Goal: Task Accomplishment & Management: Manage account settings

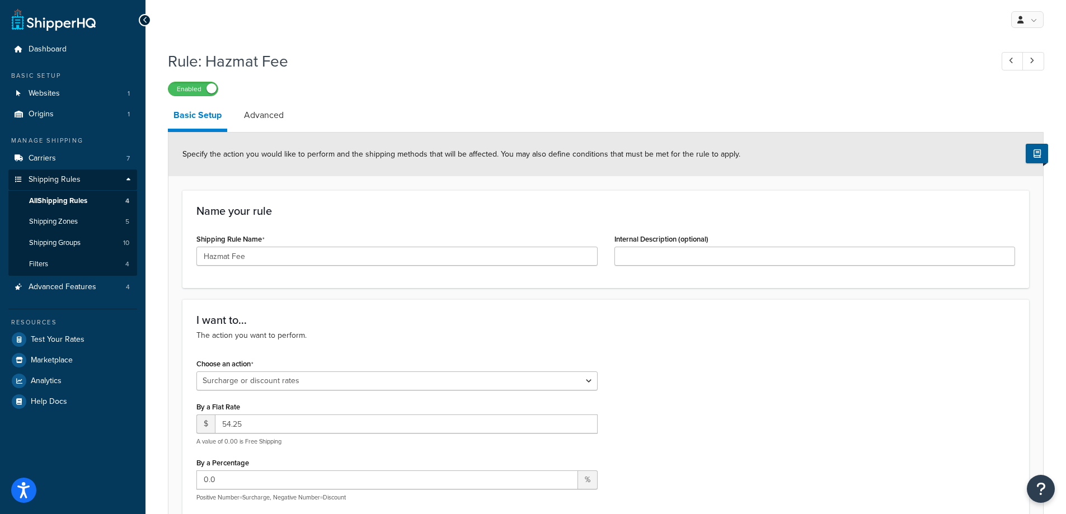
select select "SURCHARGE"
select select "ITEM"
drag, startPoint x: 0, startPoint y: 0, endPoint x: 50, endPoint y: 220, distance: 225.9
click at [50, 220] on span "Shipping Zones" at bounding box center [53, 222] width 49 height 10
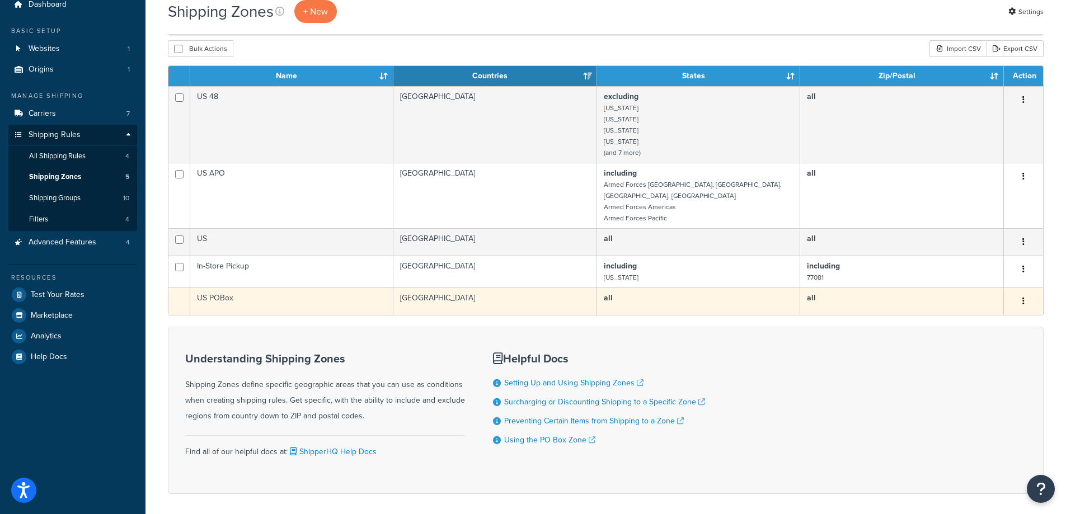
scroll to position [25, 0]
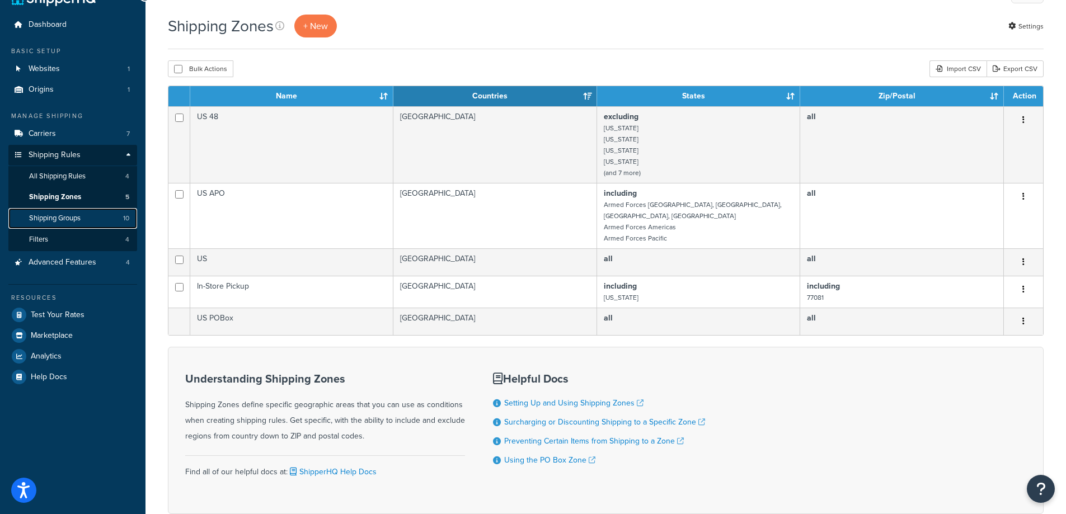
click at [44, 216] on span "Shipping Groups" at bounding box center [54, 219] width 51 height 10
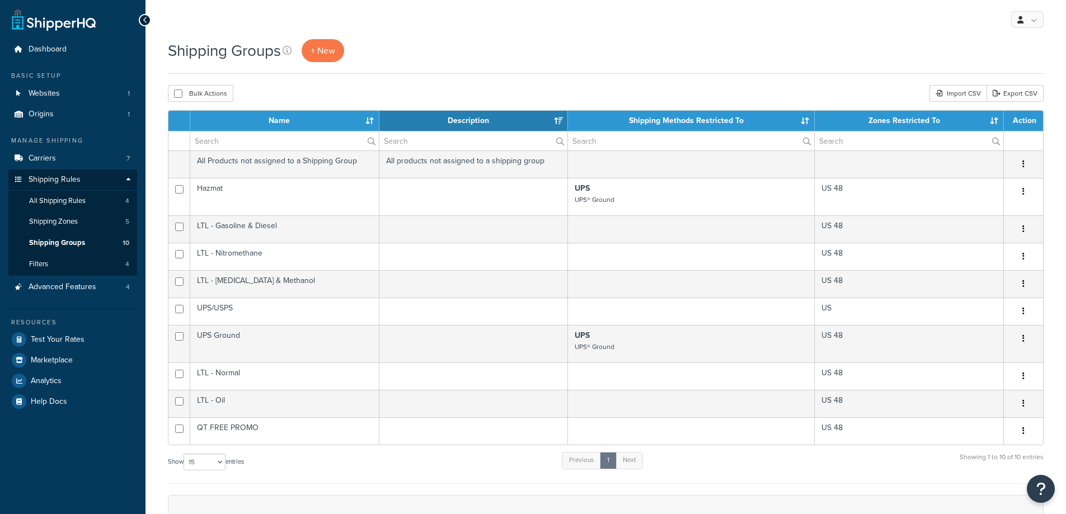
select select "15"
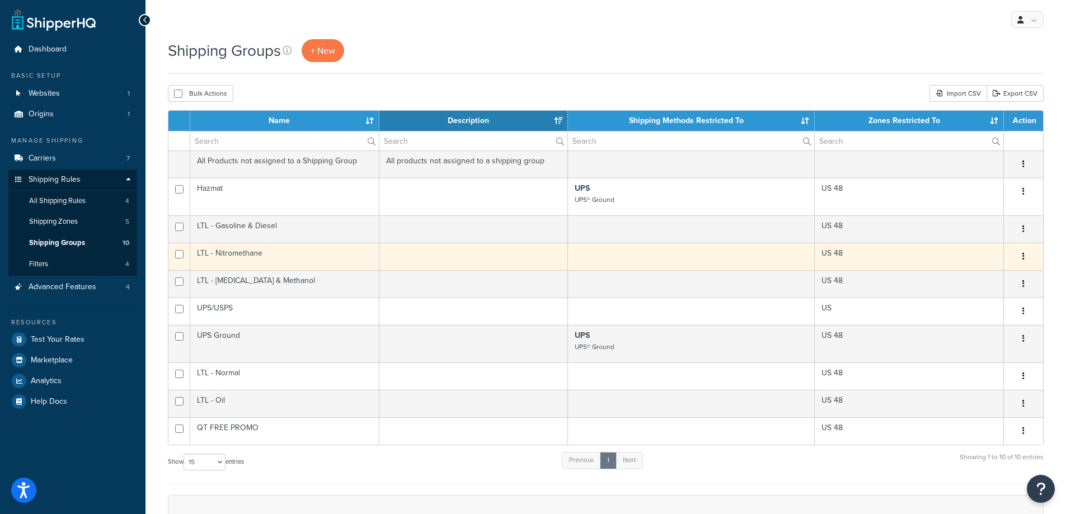
click at [234, 252] on td "LTL - Nitromethane" at bounding box center [284, 256] width 189 height 27
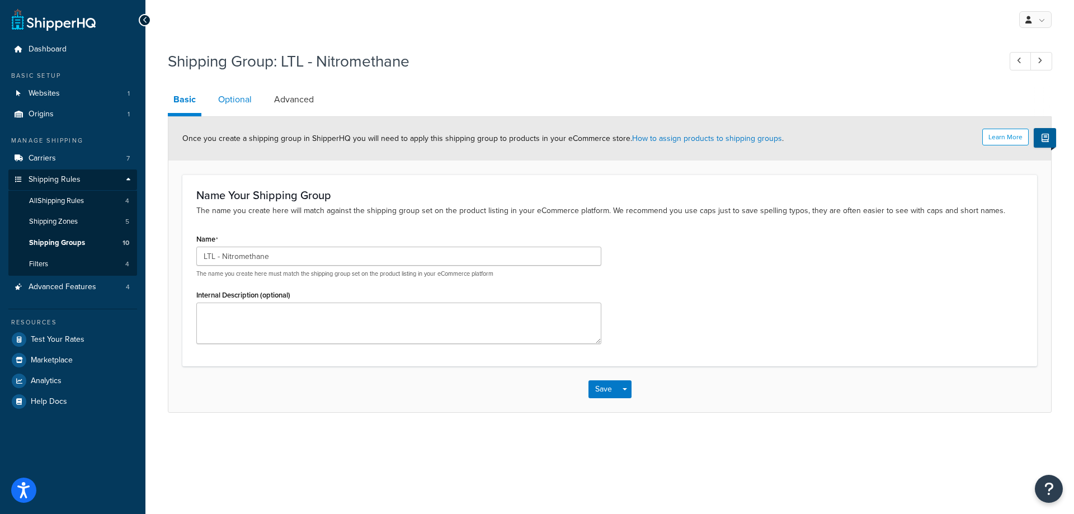
click at [243, 98] on link "Optional" at bounding box center [235, 99] width 45 height 27
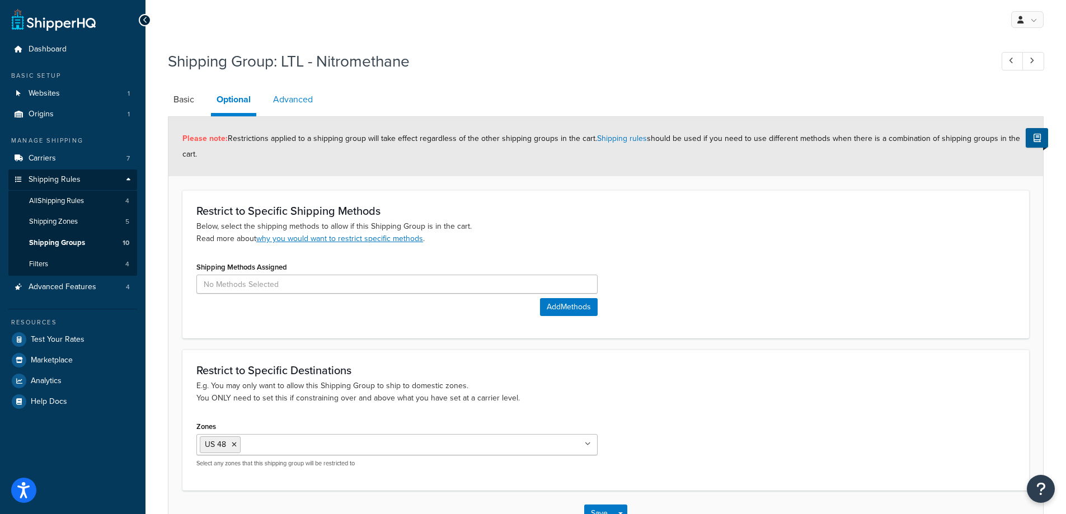
click at [286, 98] on link "Advanced" at bounding box center [292, 99] width 51 height 27
select select "92.5"
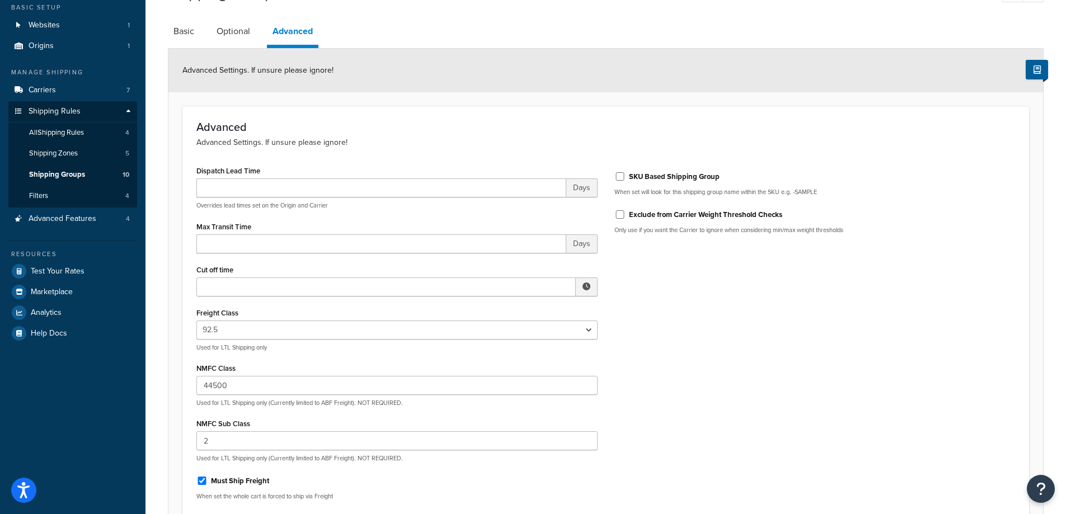
scroll to position [68, 0]
click at [234, 39] on link "Optional" at bounding box center [233, 31] width 45 height 27
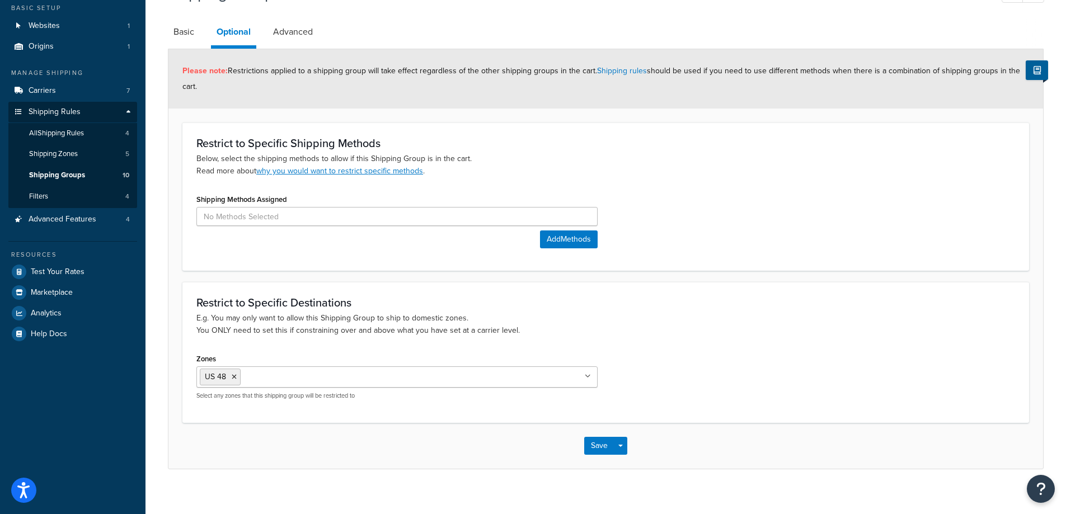
click at [183, 33] on link "Basic" at bounding box center [184, 31] width 32 height 27
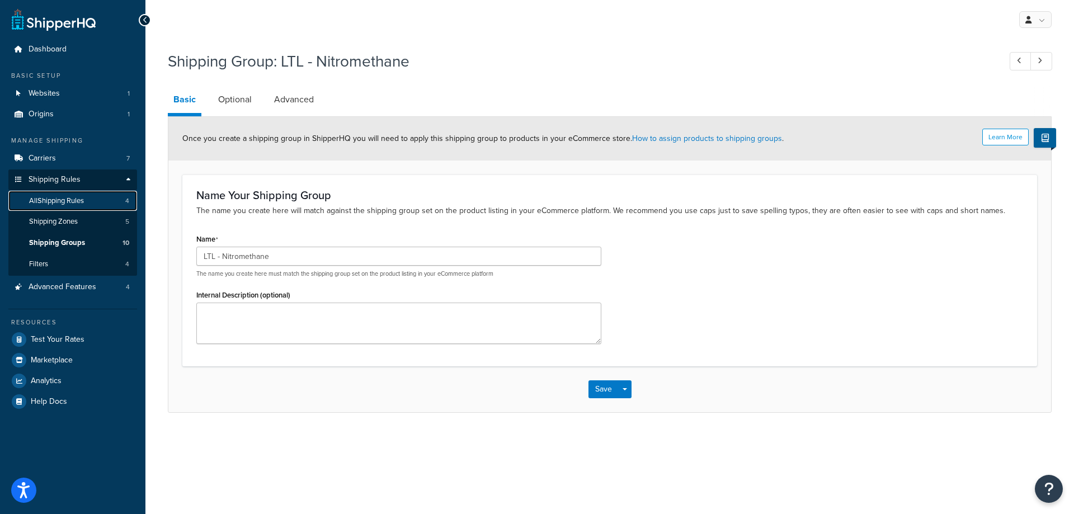
click at [107, 204] on link "All Shipping Rules 4" at bounding box center [72, 201] width 129 height 21
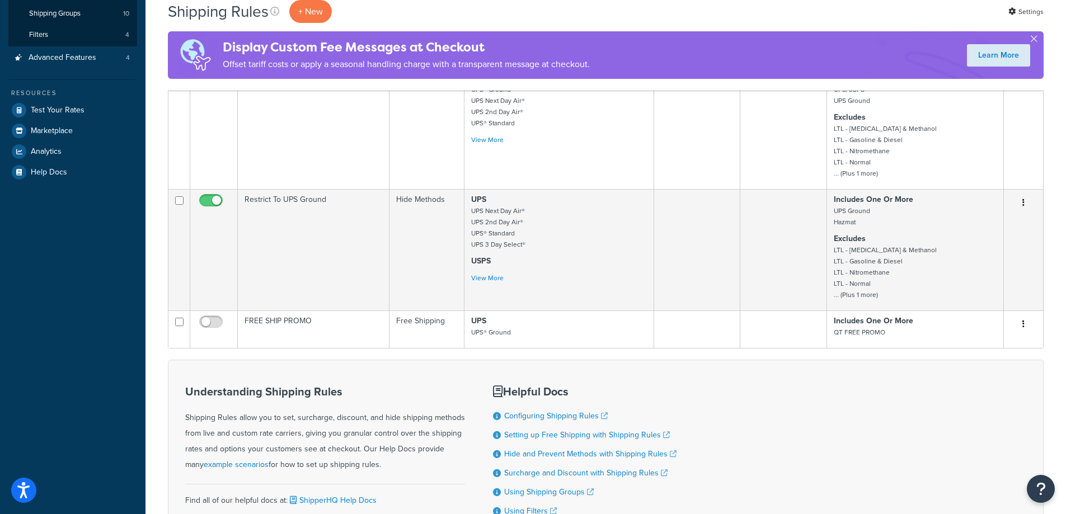
scroll to position [63, 0]
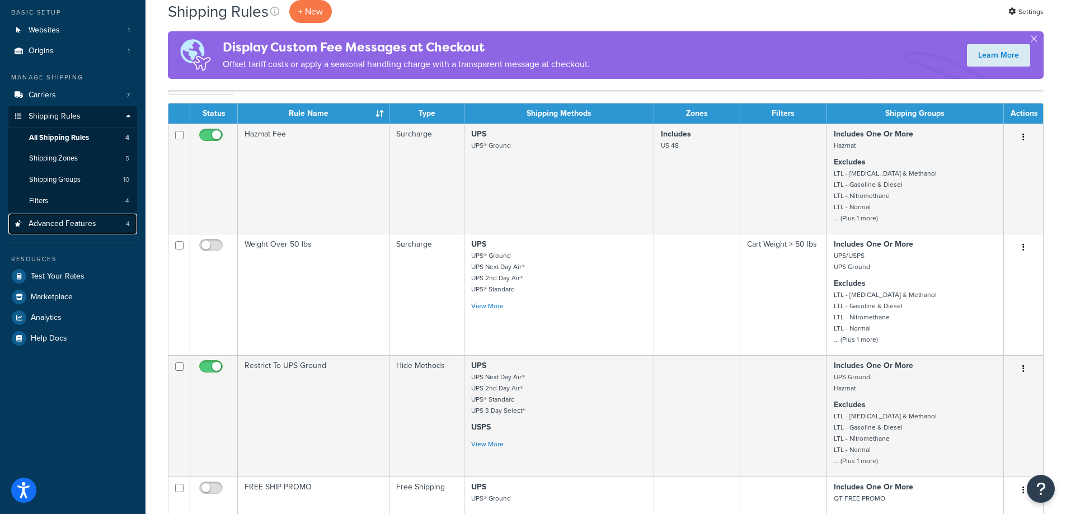
click at [77, 222] on span "Advanced Features" at bounding box center [63, 224] width 68 height 10
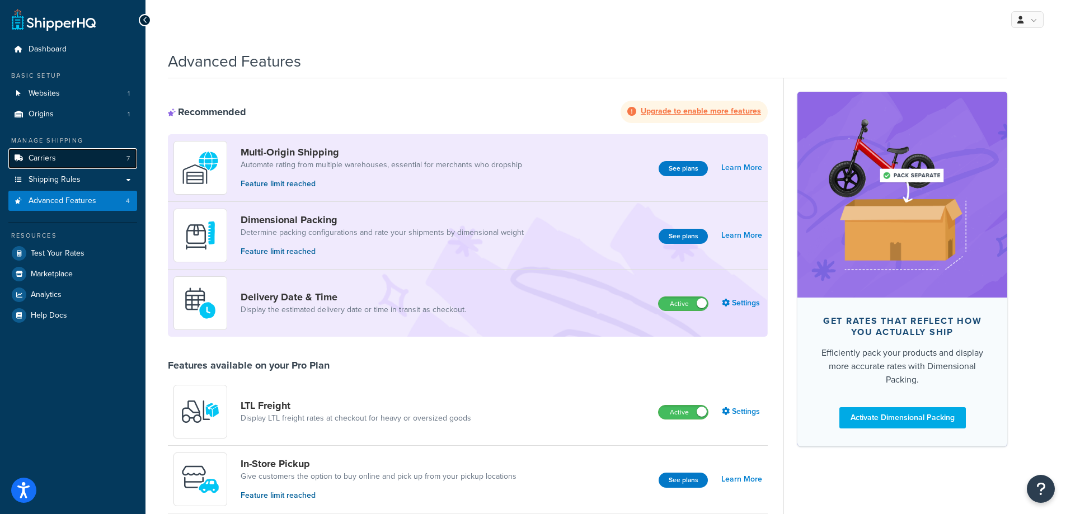
click at [78, 153] on link "Carriers 7" at bounding box center [72, 158] width 129 height 21
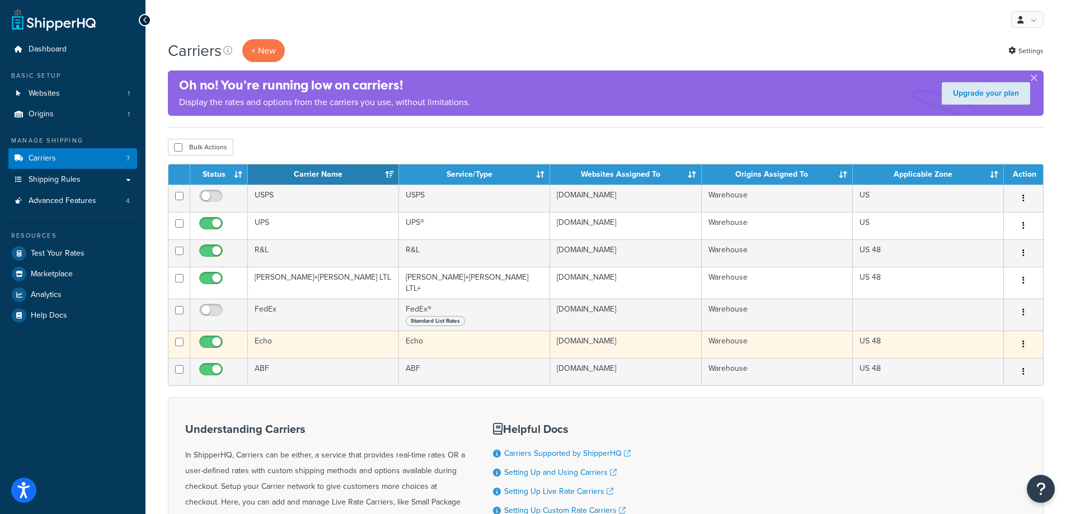
click at [1020, 338] on button "button" at bounding box center [1023, 345] width 16 height 18
click at [993, 357] on link "Edit" at bounding box center [978, 362] width 88 height 23
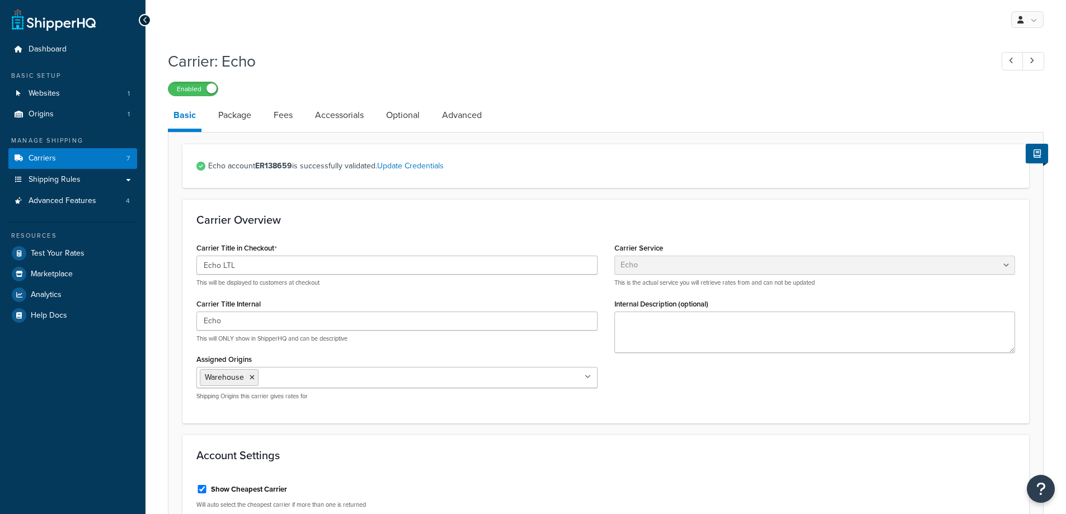
select select "echoFreight"
click at [233, 111] on link "Package" at bounding box center [235, 115] width 44 height 27
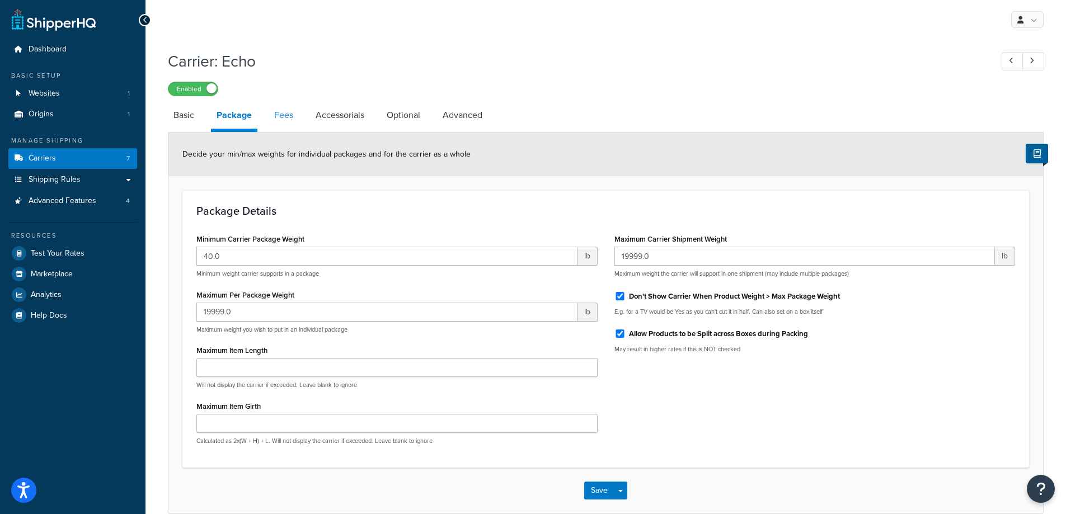
click at [272, 117] on link "Fees" at bounding box center [283, 115] width 30 height 27
select select "AFTER"
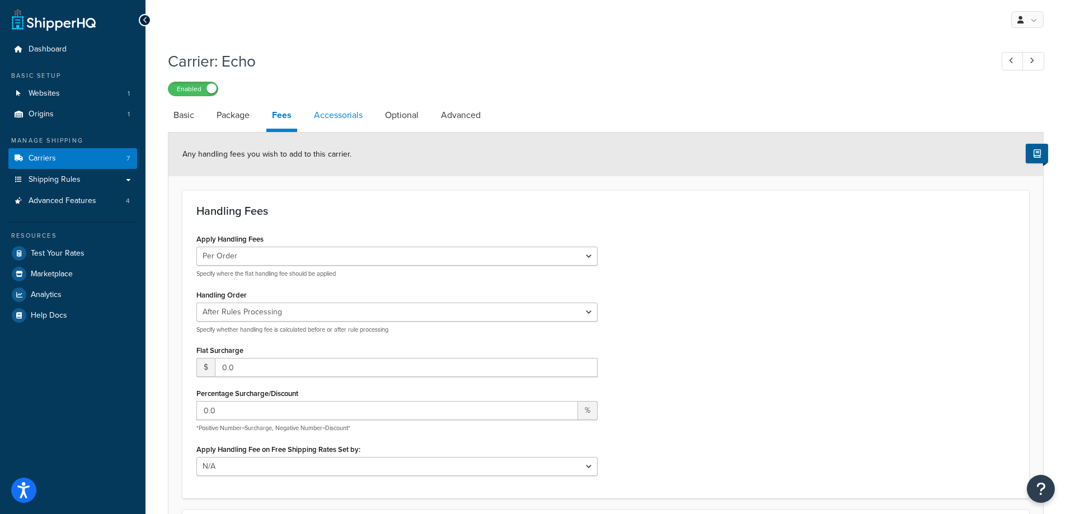
click at [338, 113] on link "Accessorials" at bounding box center [338, 115] width 60 height 27
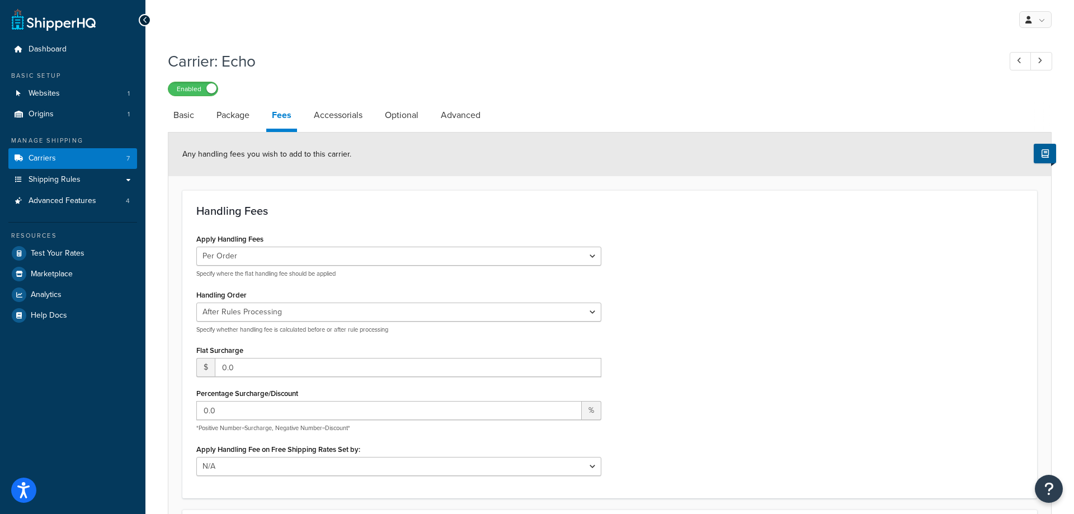
select select "residential"
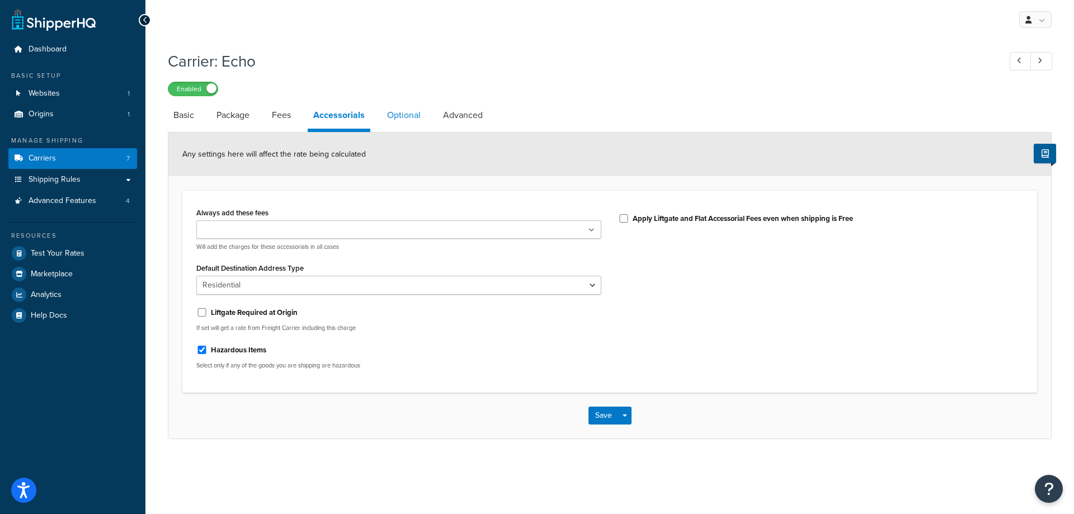
click at [404, 122] on link "Optional" at bounding box center [403, 115] width 45 height 27
select select "65"
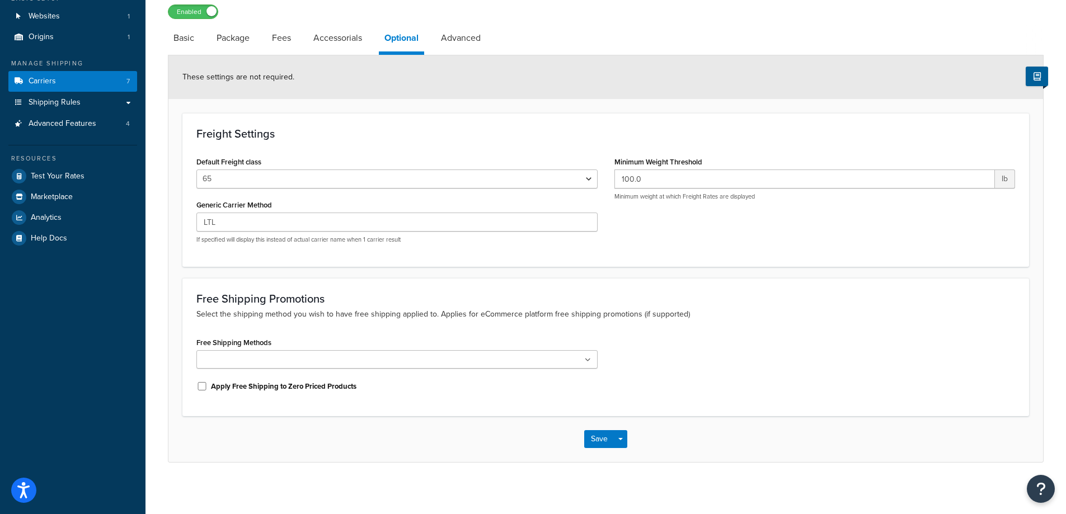
scroll to position [82, 0]
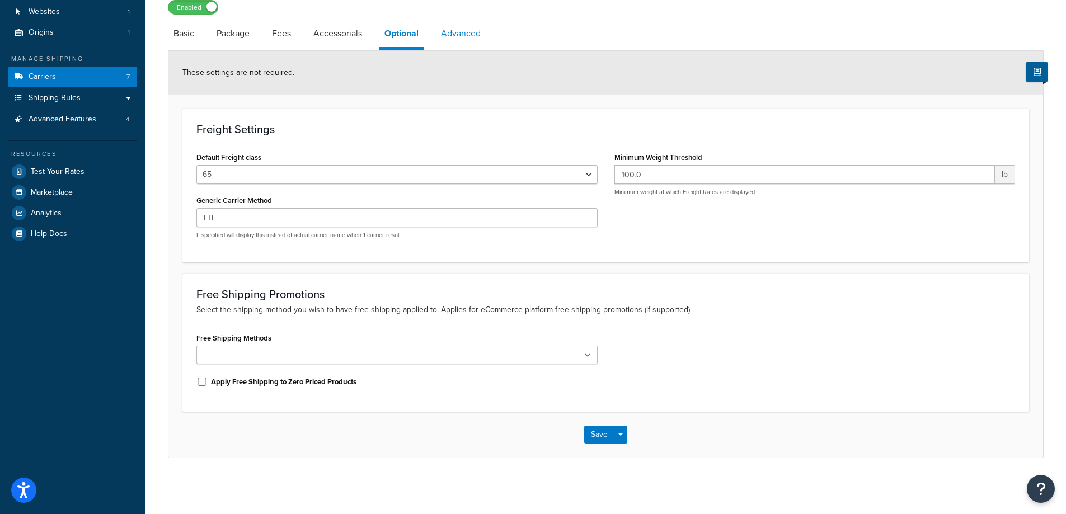
click at [468, 37] on link "Advanced" at bounding box center [460, 33] width 51 height 27
select select "false"
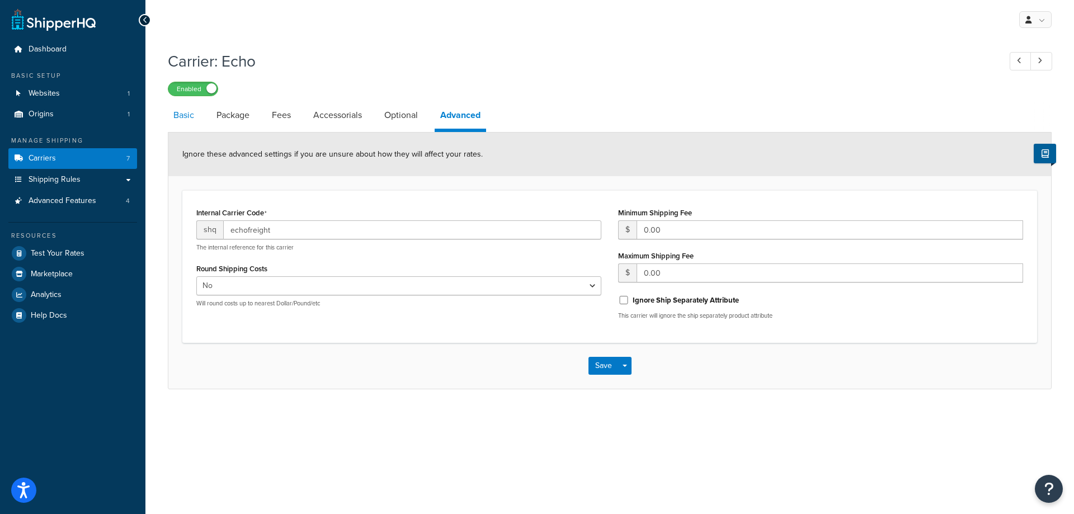
click at [188, 113] on link "Basic" at bounding box center [184, 115] width 32 height 27
select select "echoFreight"
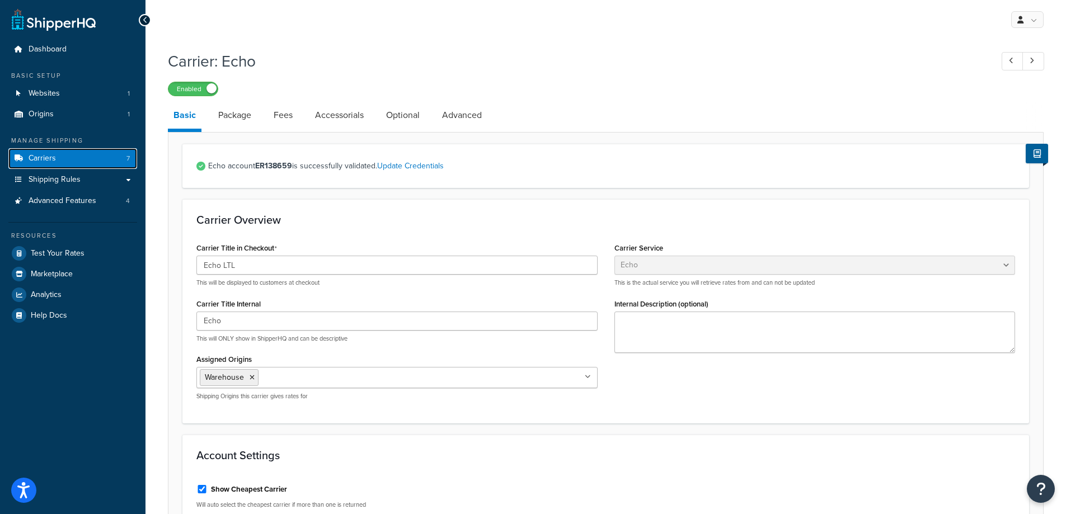
click at [80, 156] on link "Carriers 7" at bounding box center [72, 158] width 129 height 21
